Goal: Task Accomplishment & Management: Use online tool/utility

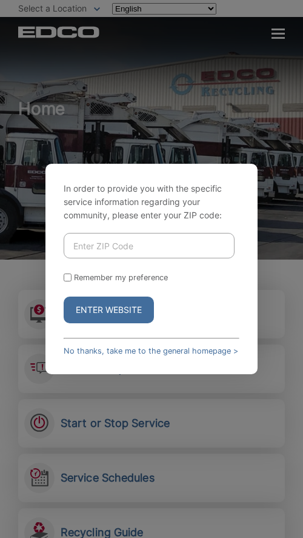
click at [98, 245] on input "Enter ZIP Code" at bounding box center [149, 245] width 171 height 25
paste input "91941"
type input "91941"
click at [112, 346] on link "No thanks, take me to the general homepage >" at bounding box center [151, 350] width 175 height 9
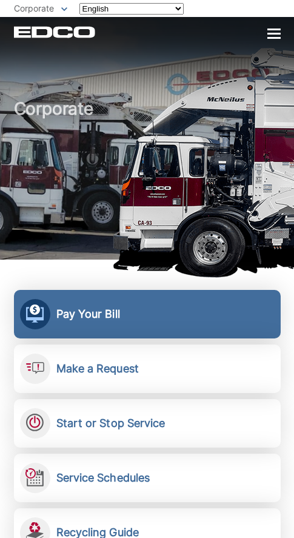
click at [88, 321] on link "Pay Your Bill View, pay, and manage your bill online." at bounding box center [147, 314] width 267 height 48
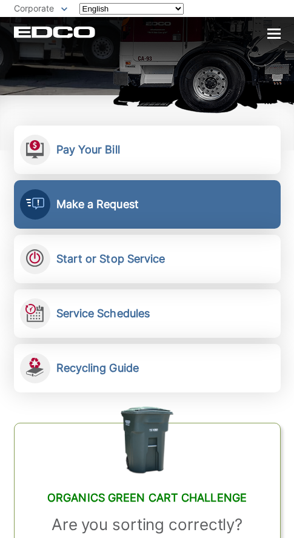
scroll to position [232, 0]
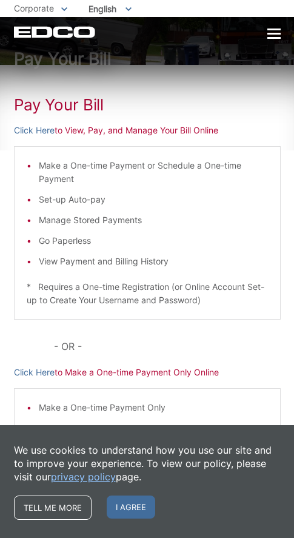
scroll to position [52, 0]
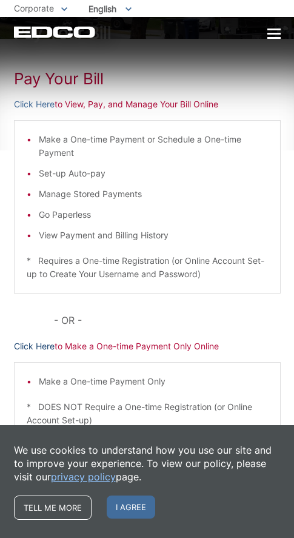
click at [31, 345] on link "Click Here" at bounding box center [34, 345] width 41 height 13
